Goal: Navigation & Orientation: Find specific page/section

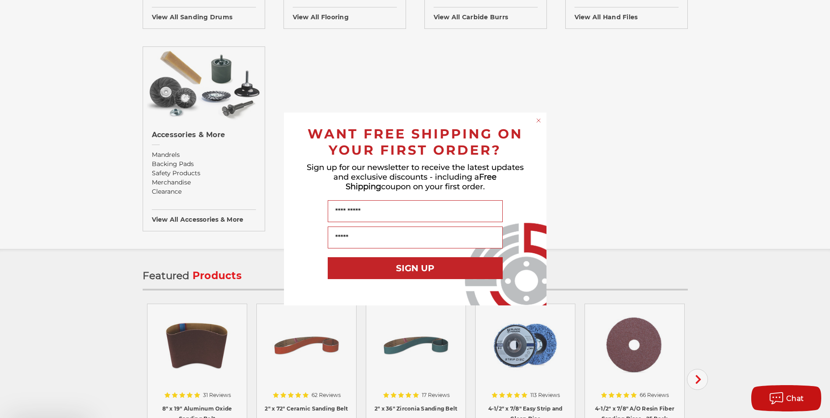
scroll to position [1050, 0]
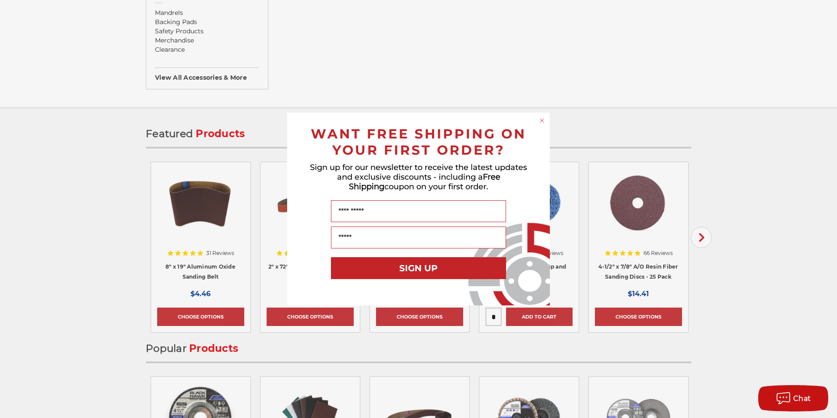
click at [543, 120] on circle "Close dialog" at bounding box center [542, 120] width 8 height 8
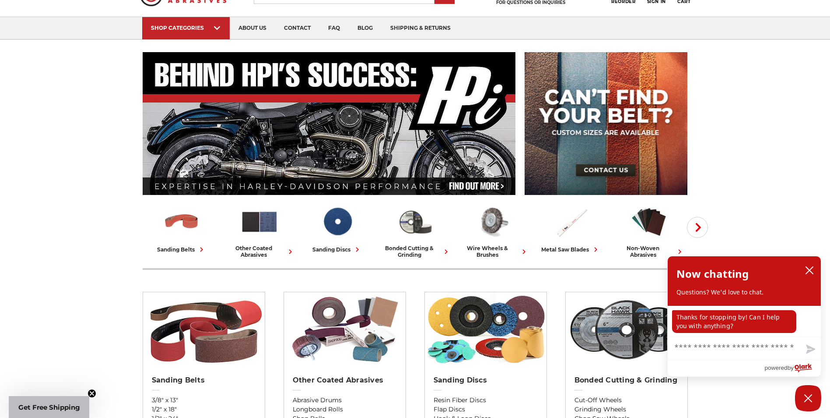
scroll to position [0, 0]
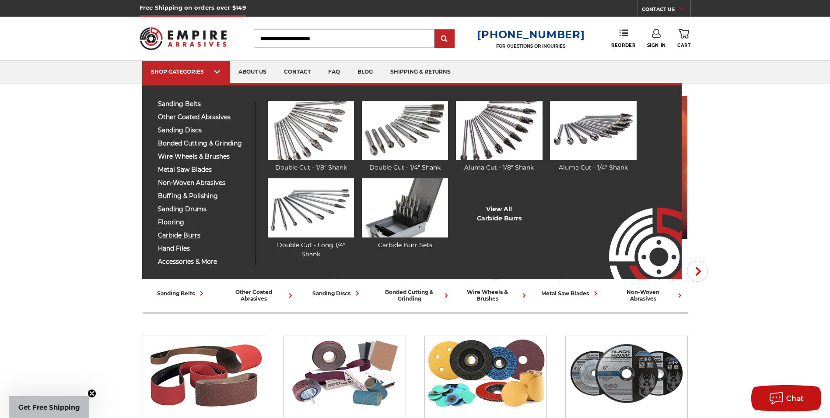
click at [177, 235] on span "carbide burrs" at bounding box center [203, 235] width 91 height 7
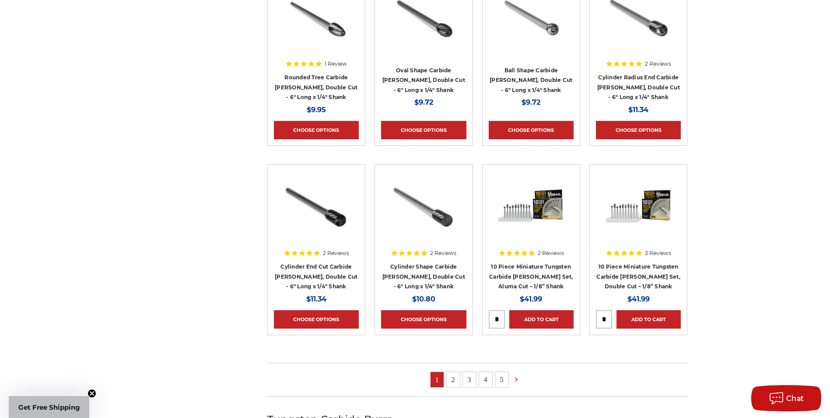
scroll to position [656, 0]
click at [453, 380] on link "2" at bounding box center [453, 378] width 13 height 15
